Goal: Submit feedback/report problem

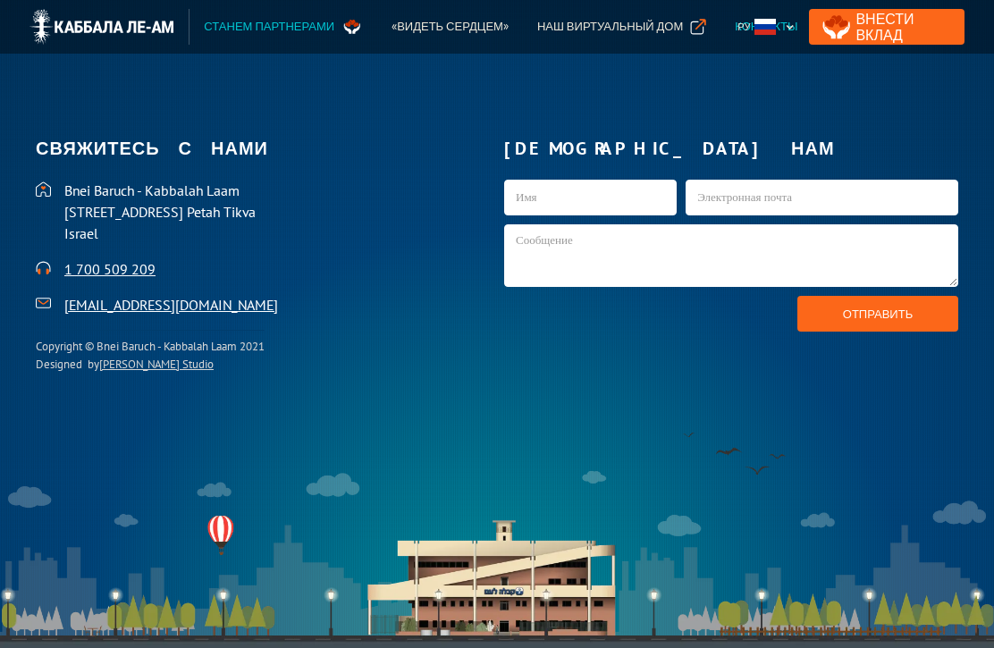
scroll to position [3776, 0]
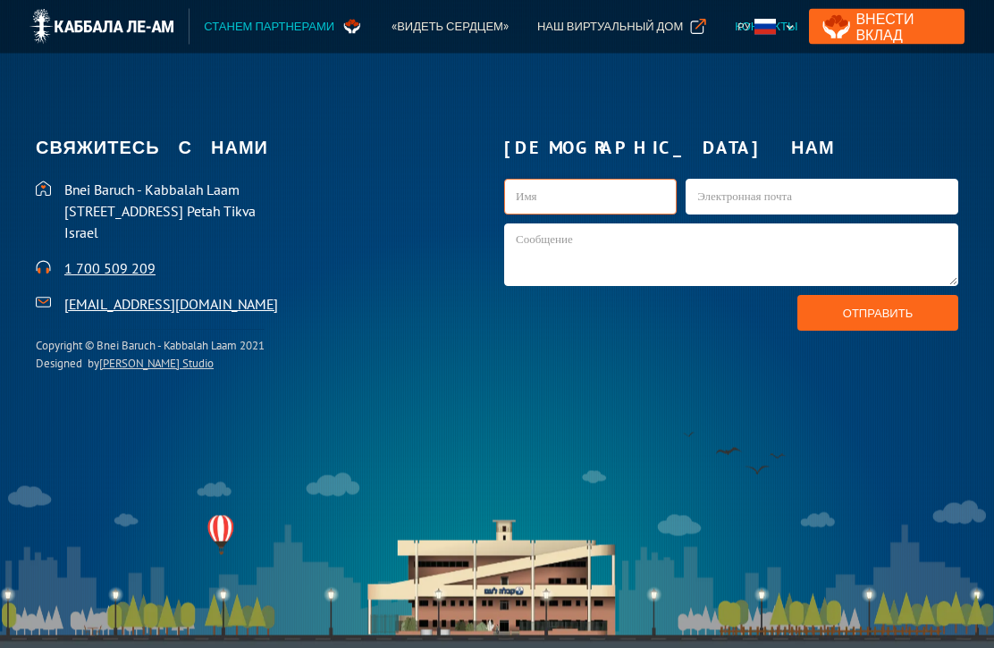
click at [563, 215] on input "kab1-Russian" at bounding box center [590, 198] width 173 height 36
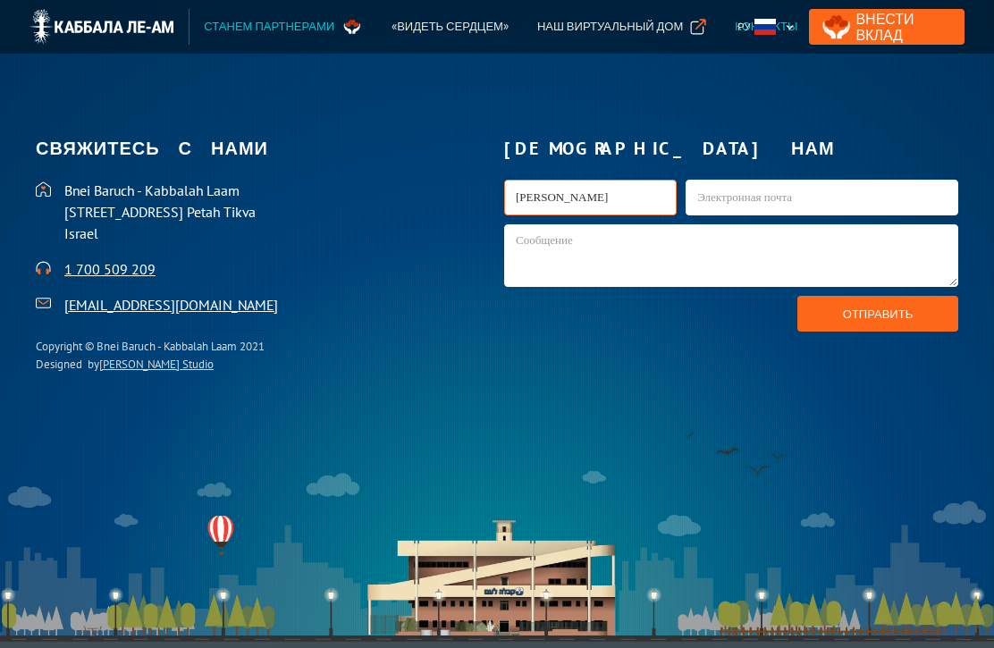
type input "[PERSON_NAME]"
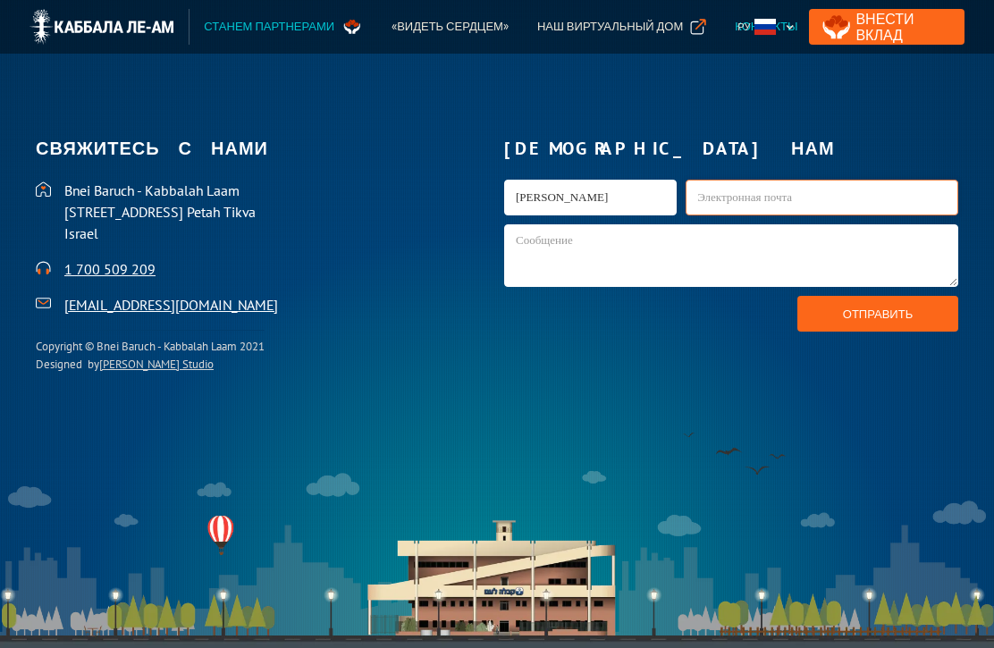
click at [686, 215] on input "kab1-Russian" at bounding box center [822, 198] width 273 height 36
type input "[EMAIL_ADDRESS][DOMAIN_NAME]"
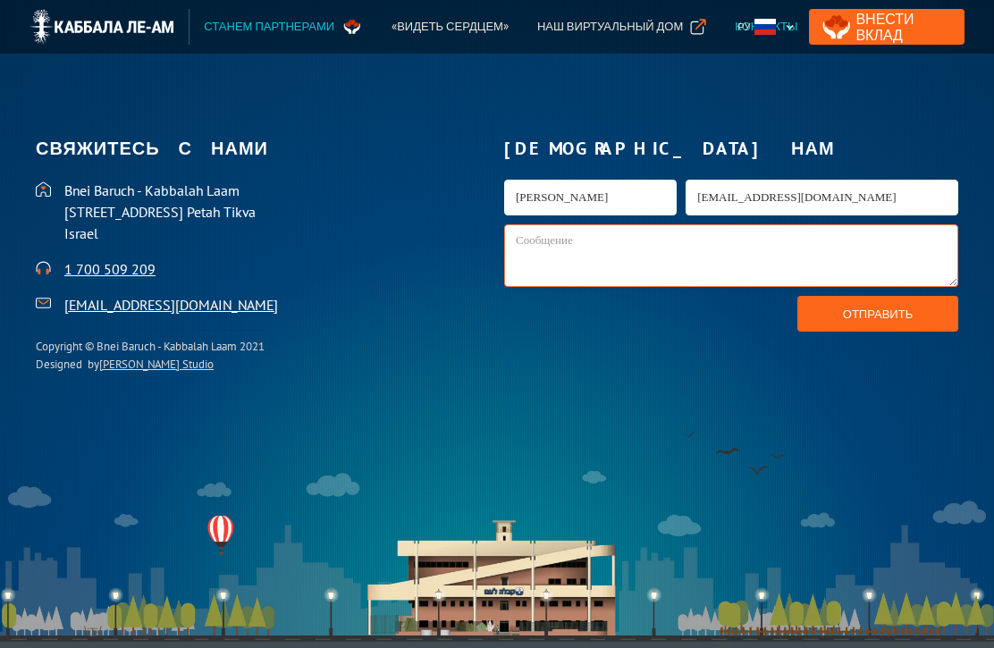
click at [537, 262] on textarea "kab1-Russian" at bounding box center [731, 255] width 454 height 63
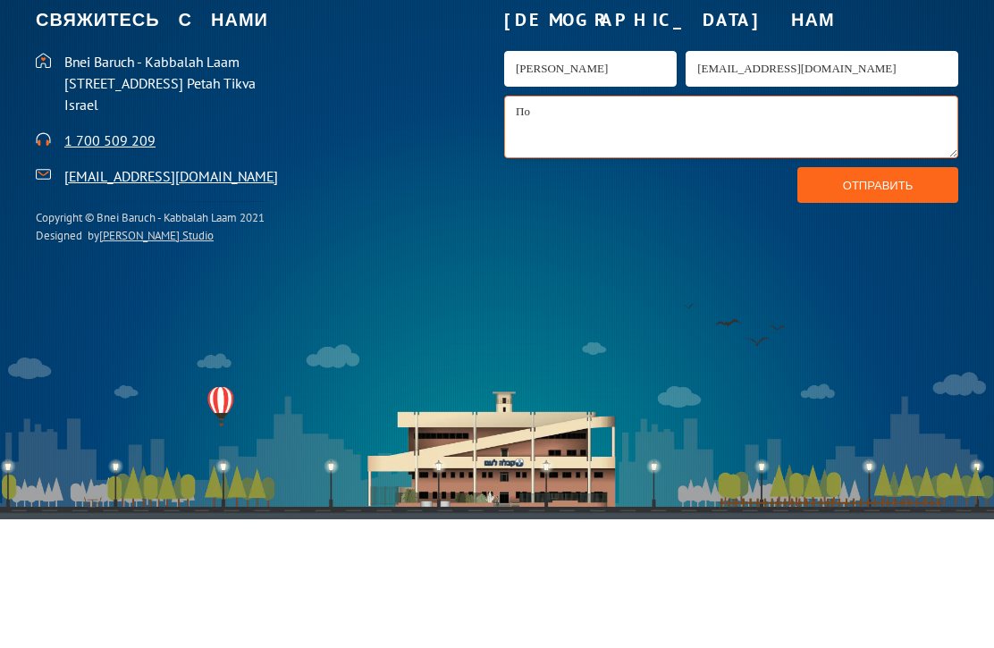
type textarea "П"
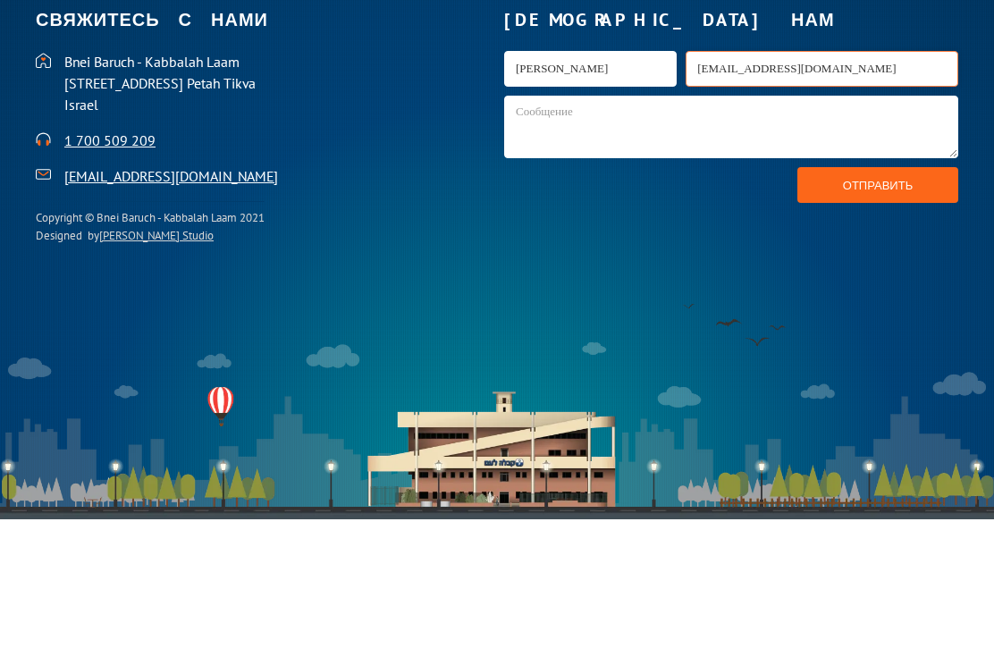
click at [756, 180] on input "[EMAIL_ADDRESS][DOMAIN_NAME]" at bounding box center [822, 198] width 273 height 36
type input "g"
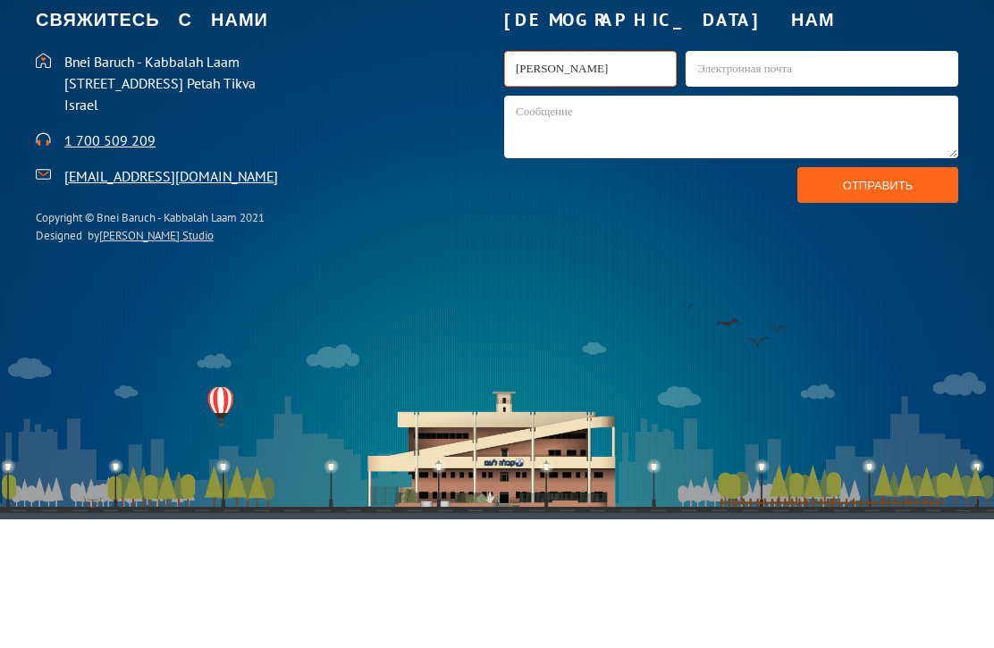
click at [612, 180] on input "[PERSON_NAME]" at bounding box center [590, 198] width 173 height 36
type input "[PERSON_NAME]"
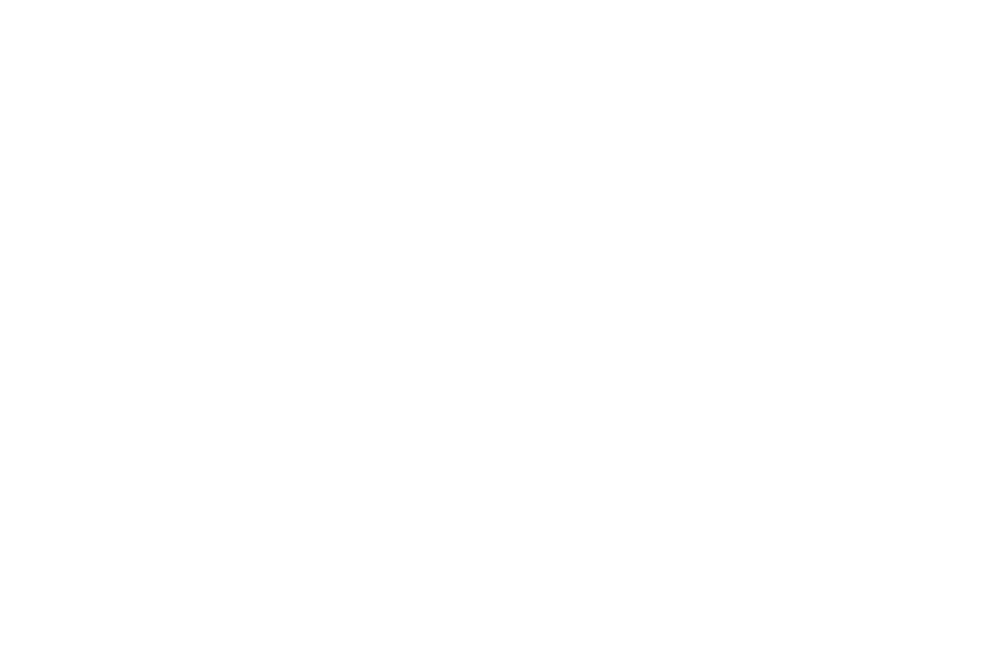
scroll to position [0, 0]
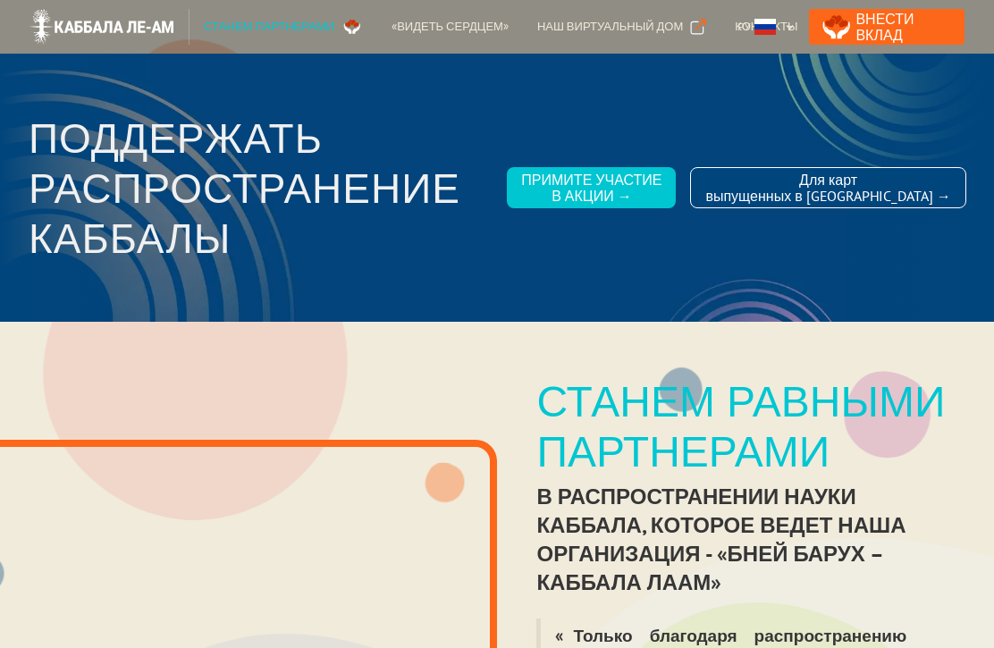
click at [598, 26] on div "Наш виртуальный дом" at bounding box center [610, 27] width 146 height 18
